Goal: Information Seeking & Learning: Understand process/instructions

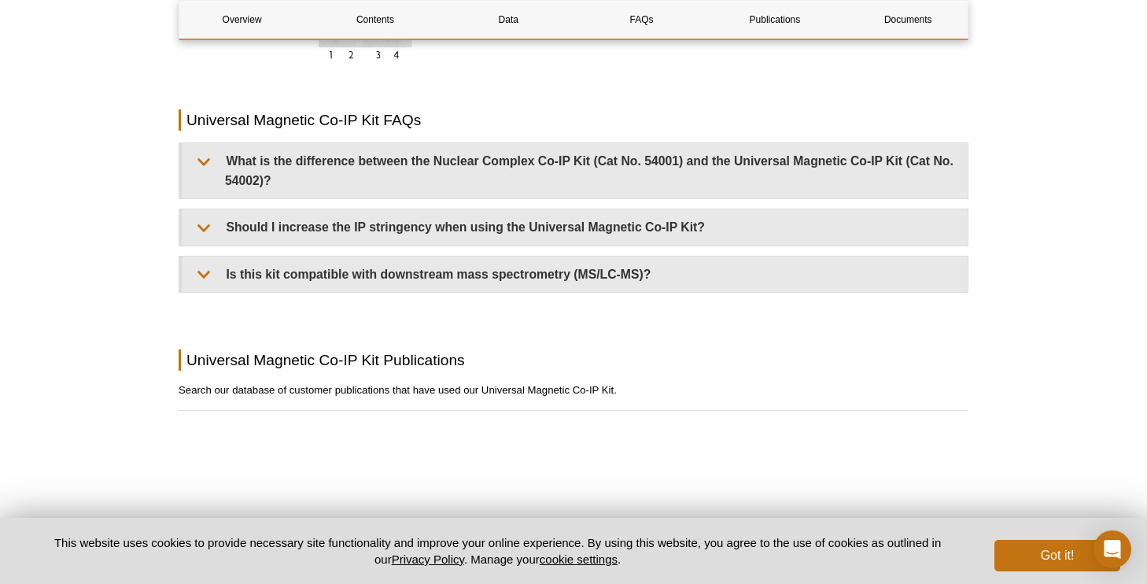
scroll to position [1380, 0]
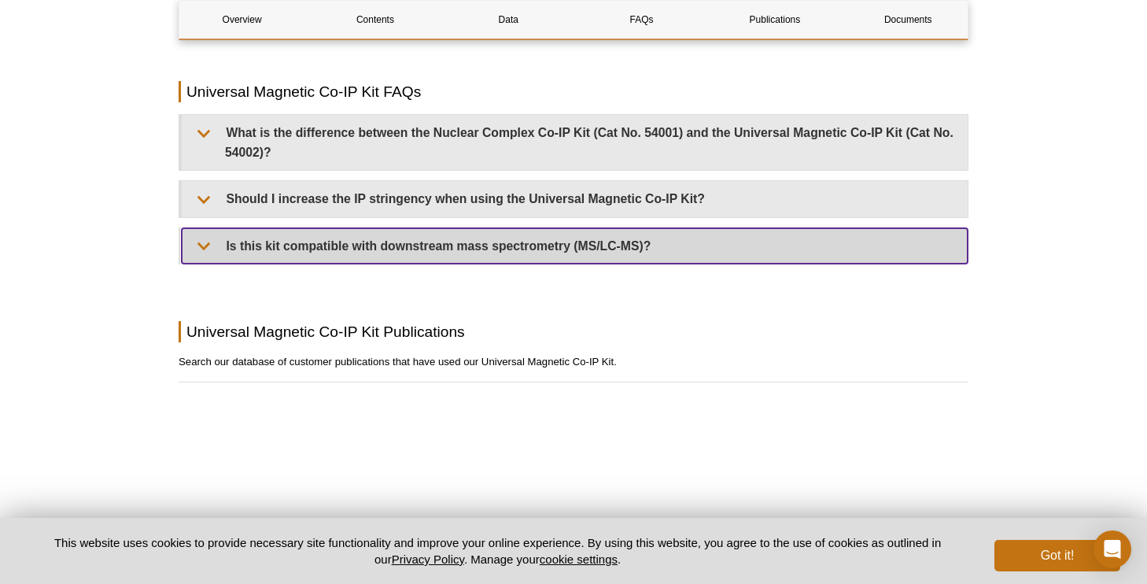
click at [305, 228] on summary "Is this kit compatible with downstream mass spectrometry (MS/LC-MS)?" at bounding box center [575, 245] width 786 height 35
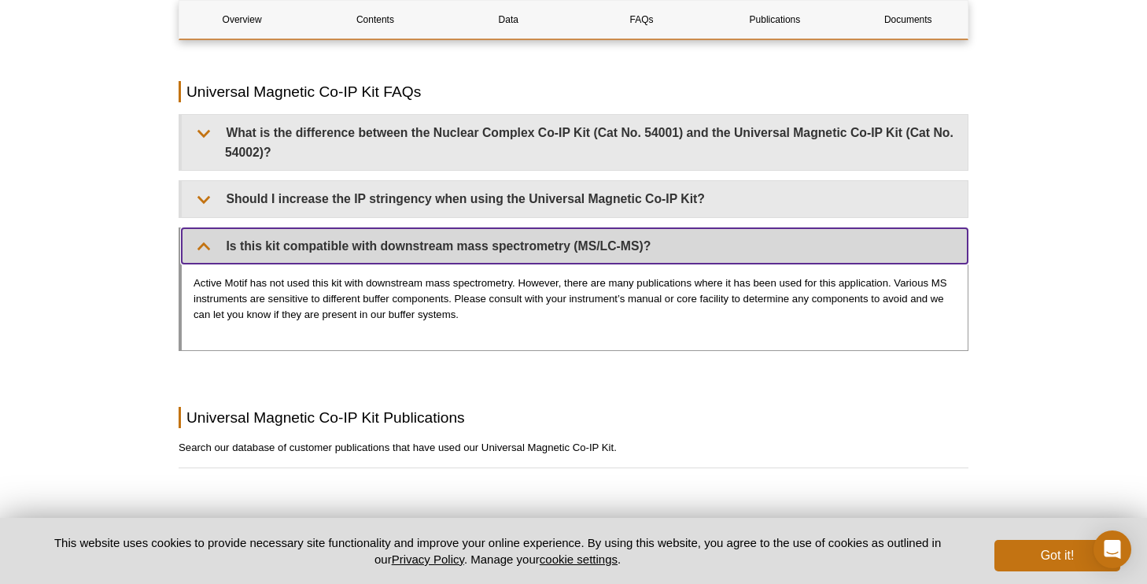
click at [314, 230] on summary "Is this kit compatible with downstream mass spectrometry (MS/LC-MS)?" at bounding box center [575, 245] width 786 height 35
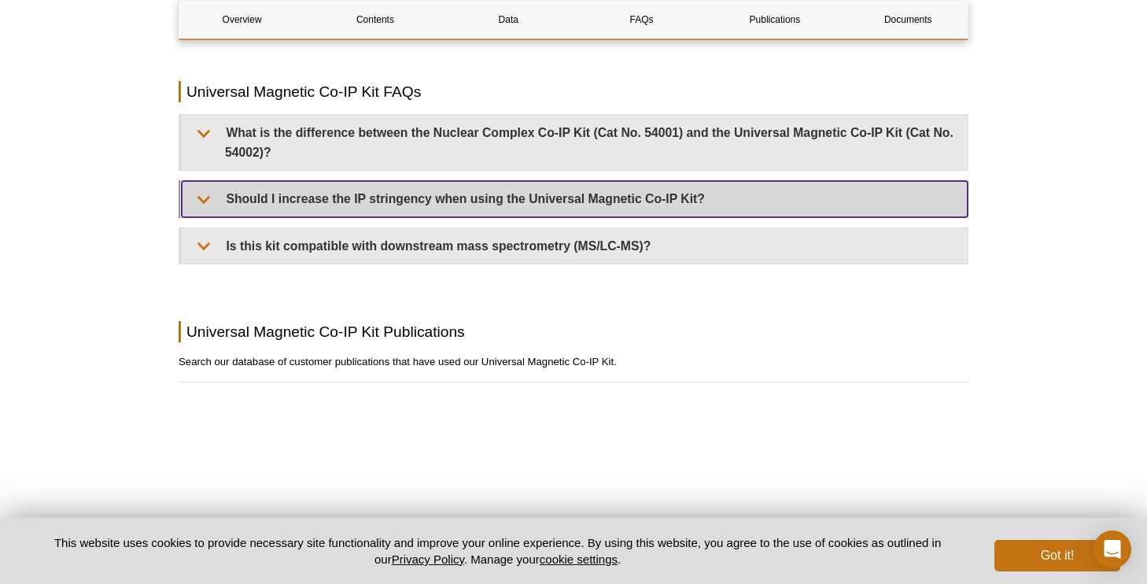
click at [329, 197] on summary "Should I increase the IP stringency when using the Universal Magnetic Co-IP Kit?" at bounding box center [575, 198] width 786 height 35
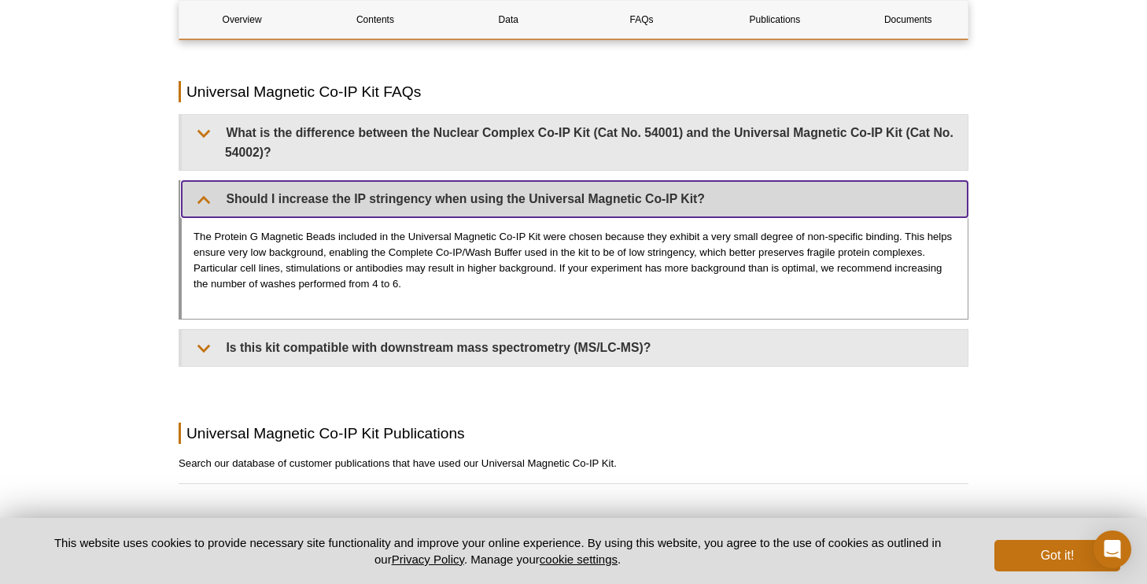
click at [330, 197] on summary "Should I increase the IP stringency when using the Universal Magnetic Co-IP Kit?" at bounding box center [575, 198] width 786 height 35
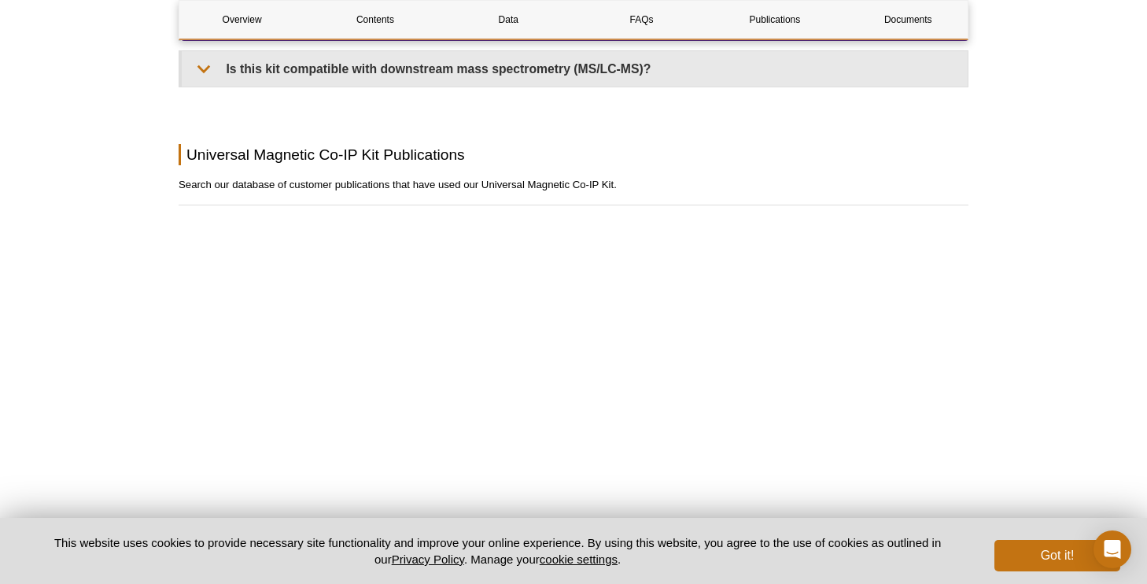
scroll to position [2212, 0]
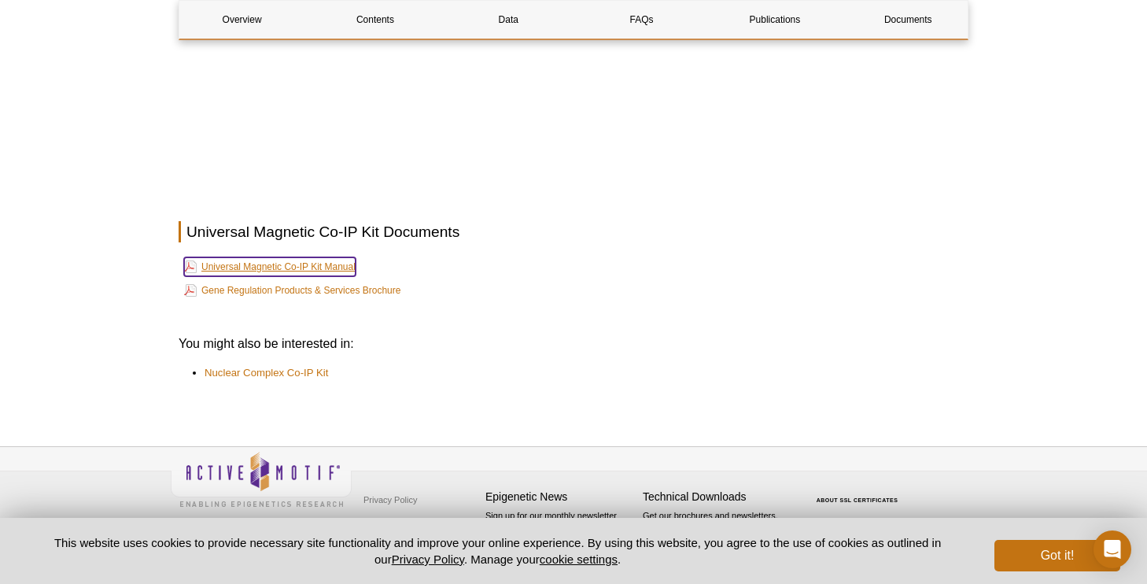
click at [331, 264] on link "Universal Magnetic Co-IP Kit Manual" at bounding box center [269, 266] width 171 height 19
